Goal: Transaction & Acquisition: Download file/media

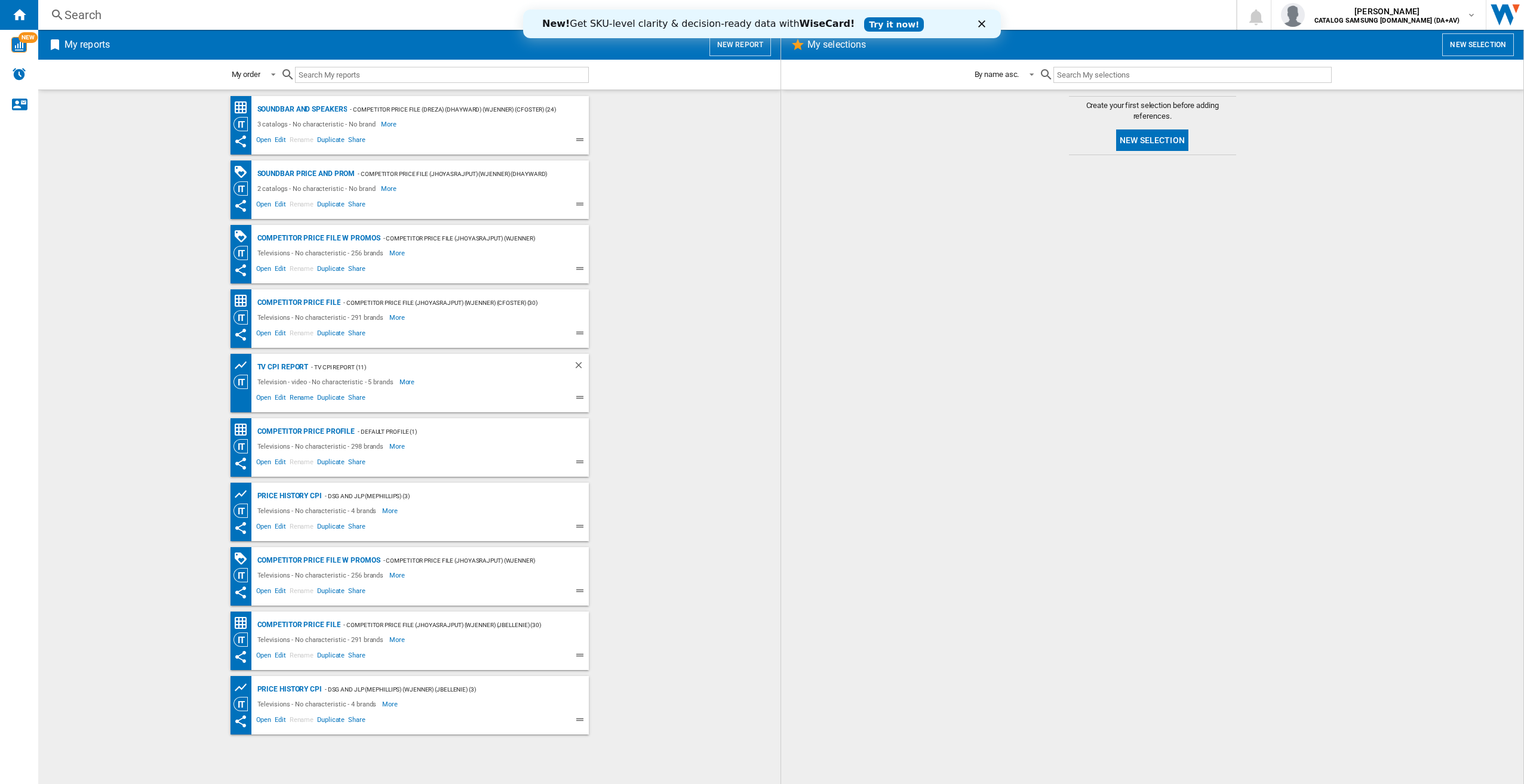
click at [983, 25] on polygon "Close" at bounding box center [981, 23] width 7 height 7
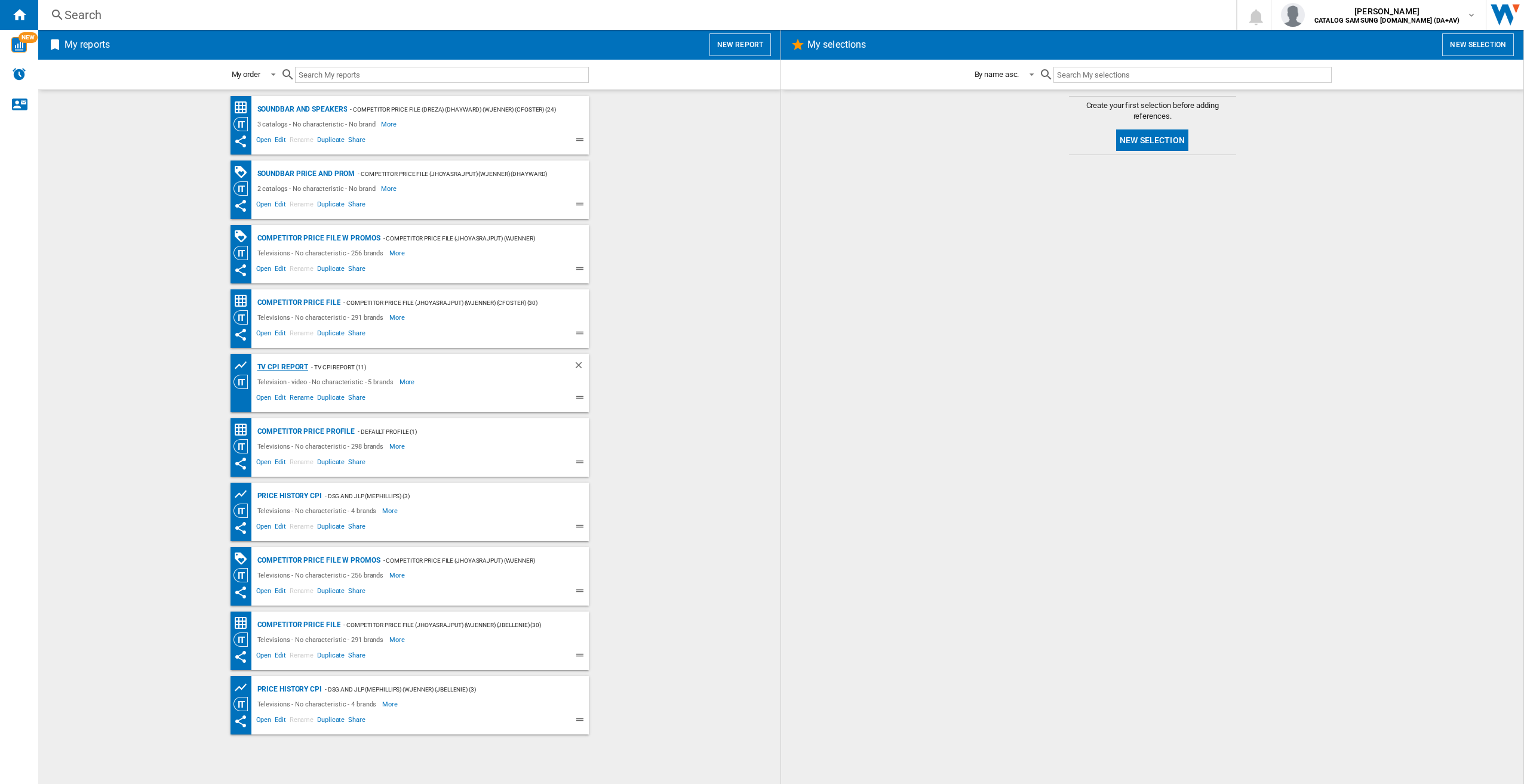
click at [286, 363] on div "TV CPI Report" at bounding box center [282, 367] width 54 height 15
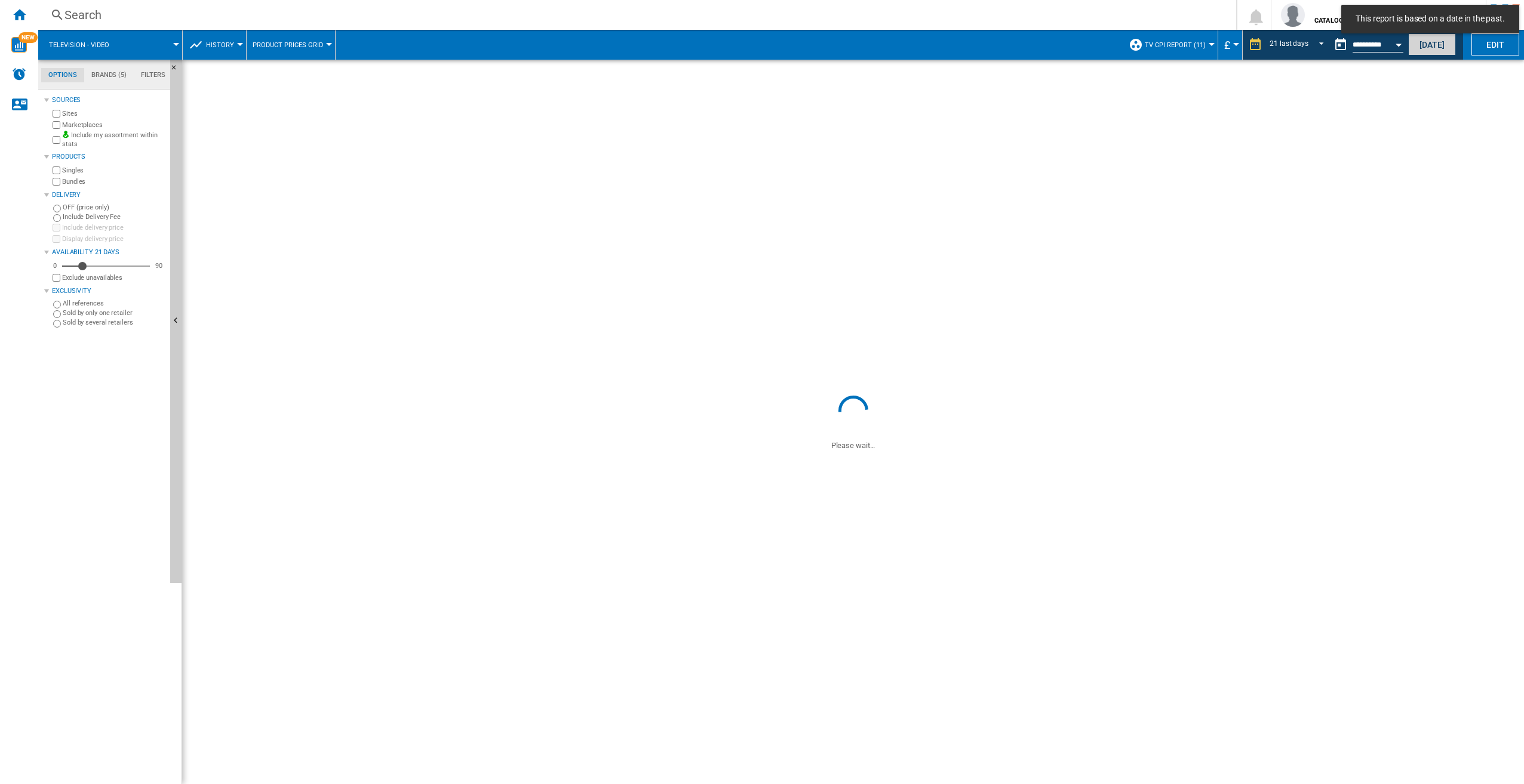
click at [1428, 49] on button "[DATE]" at bounding box center [1431, 44] width 48 height 22
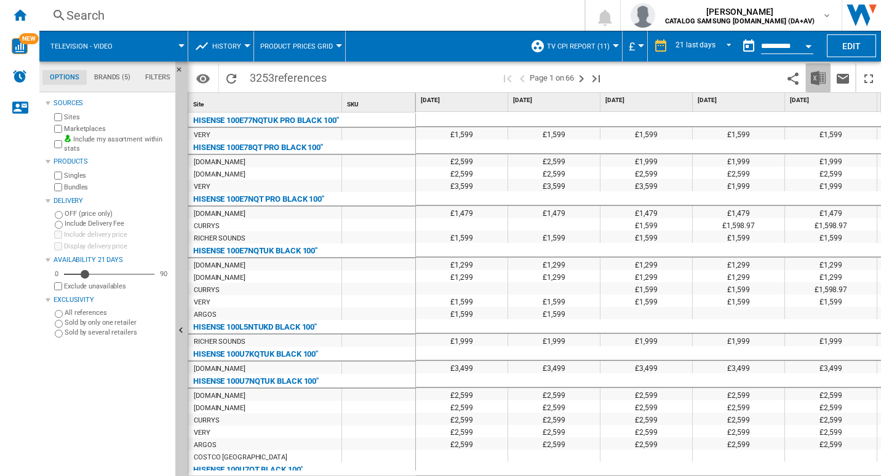
click at [819, 77] on img "Download in Excel" at bounding box center [818, 78] width 15 height 15
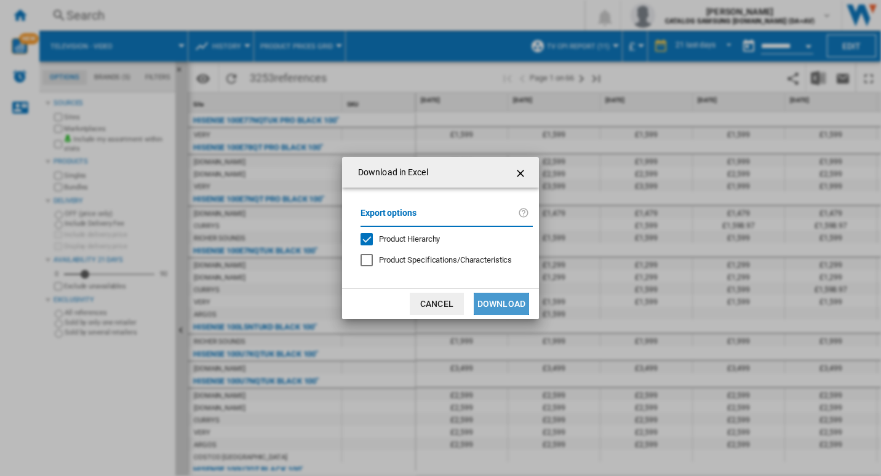
click at [511, 308] on button "Download" at bounding box center [501, 304] width 55 height 22
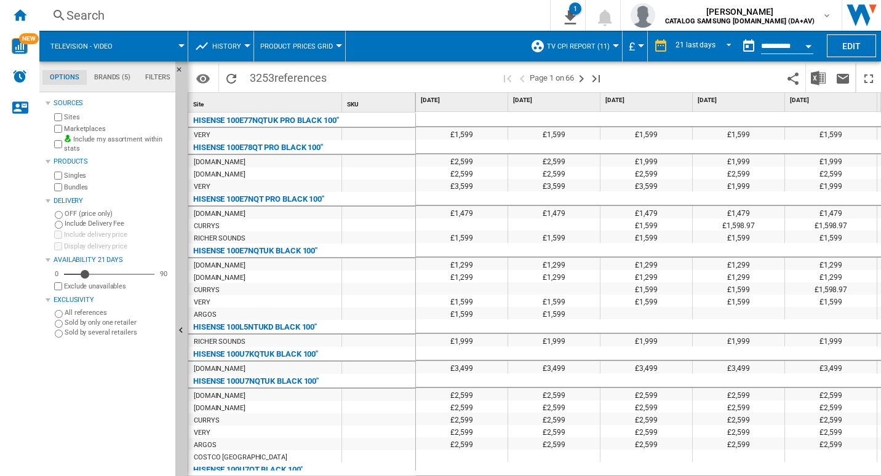
click at [450, 15] on div "Search" at bounding box center [291, 15] width 451 height 17
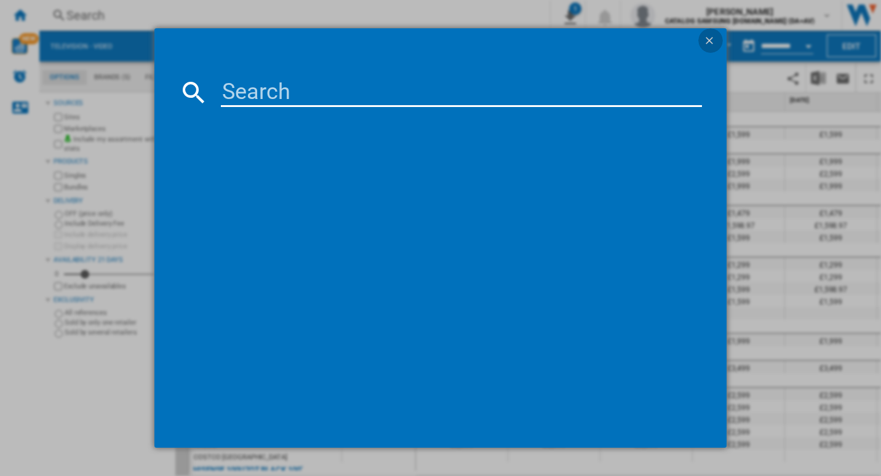
click at [712, 33] on button "button" at bounding box center [710, 40] width 25 height 25
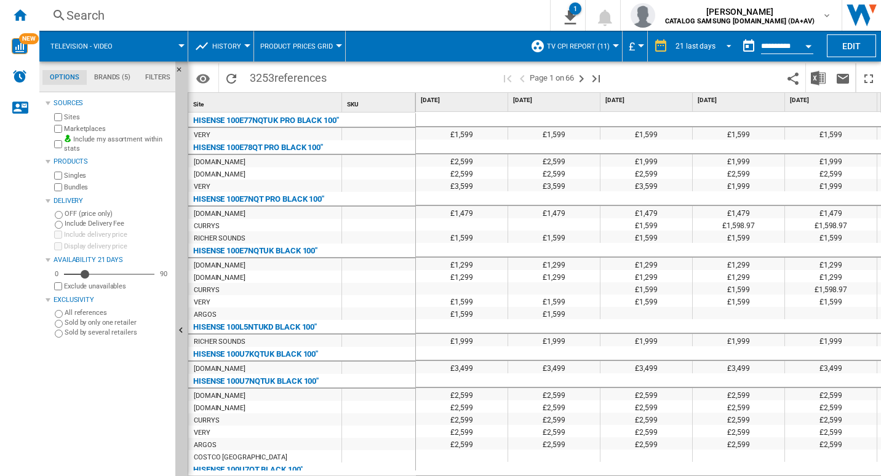
click at [730, 47] on md-select-value "21 last days" at bounding box center [705, 46] width 62 height 18
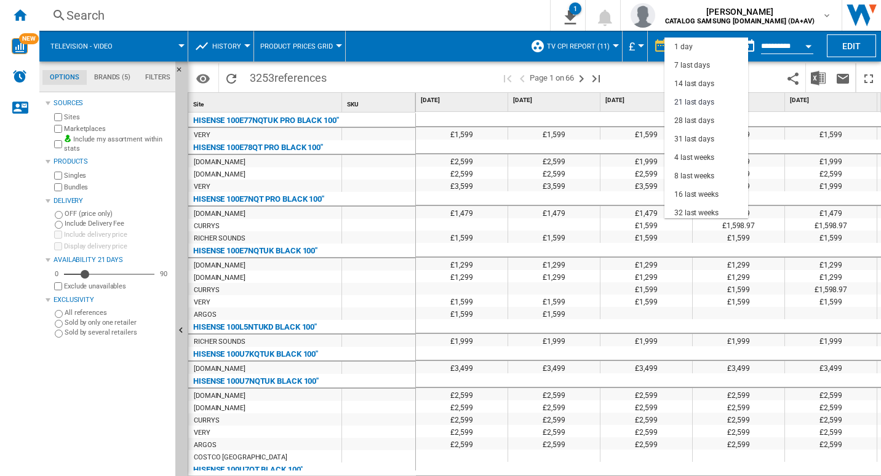
scroll to position [55, 0]
click at [483, 40] on md-backdrop at bounding box center [440, 238] width 881 height 476
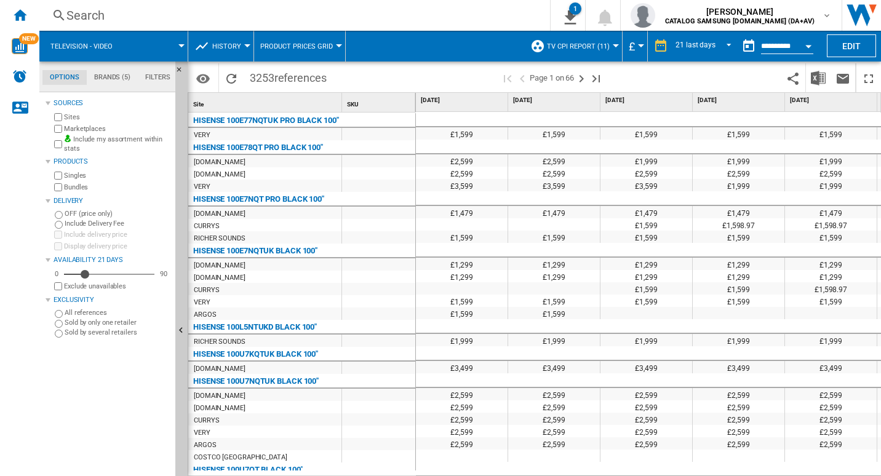
click at [813, 42] on button "Open calendar" at bounding box center [808, 44] width 22 height 22
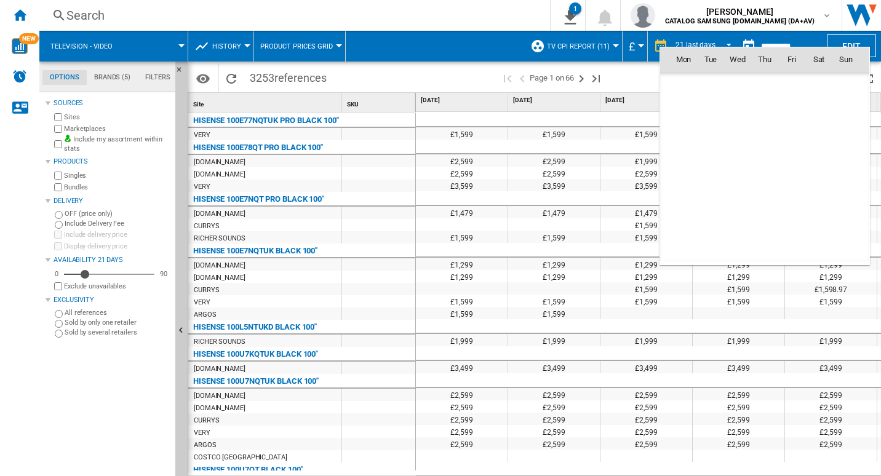
scroll to position [5868, 0]
click at [451, 65] on div at bounding box center [440, 238] width 881 height 476
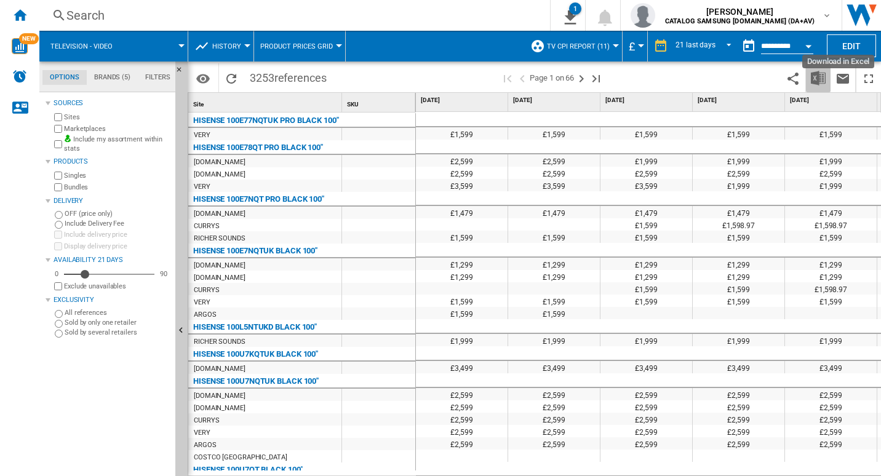
click at [820, 65] on button "Download in Excel" at bounding box center [818, 77] width 25 height 29
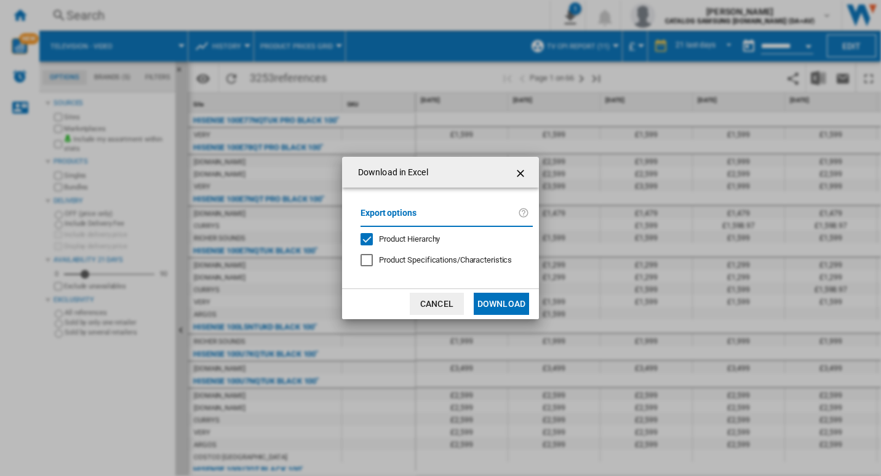
click at [504, 310] on button "Download" at bounding box center [501, 304] width 55 height 22
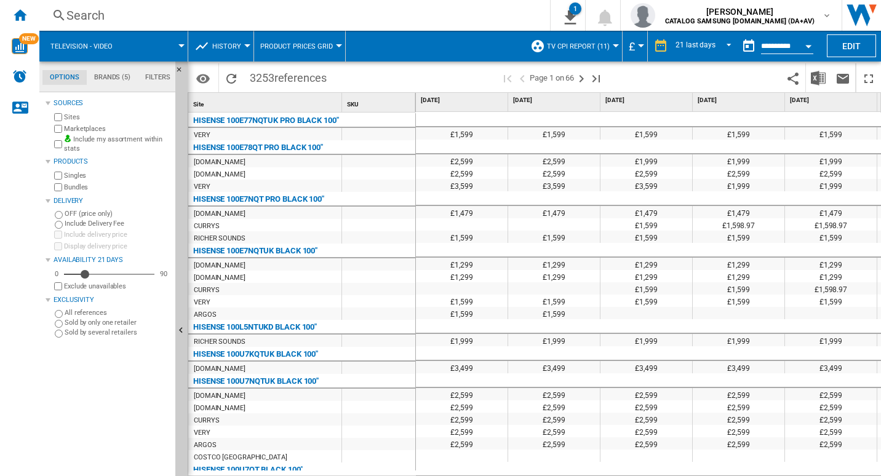
click at [374, 59] on span at bounding box center [435, 46] width 178 height 31
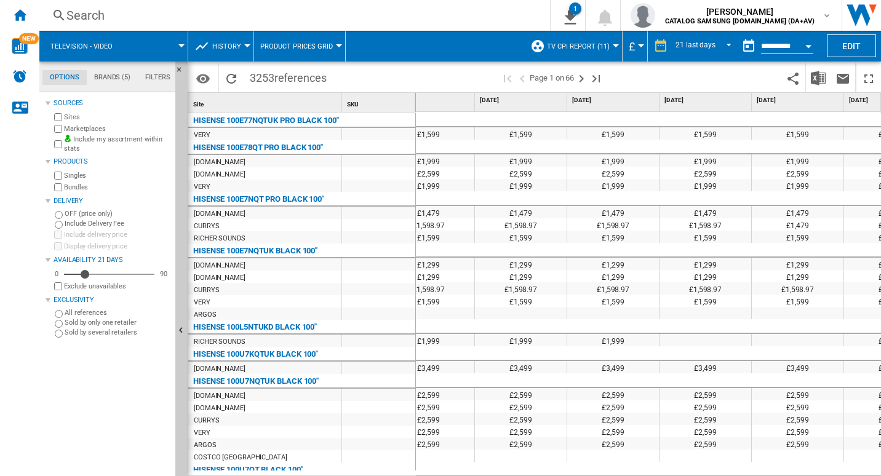
scroll to position [0, 0]
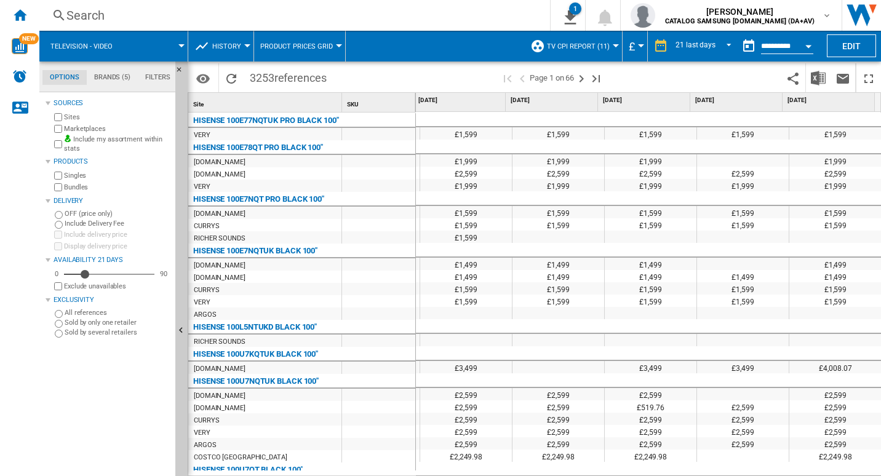
drag, startPoint x: 873, startPoint y: 149, endPoint x: 869, endPoint y: 189, distance: 40.8
